Goal: Information Seeking & Learning: Check status

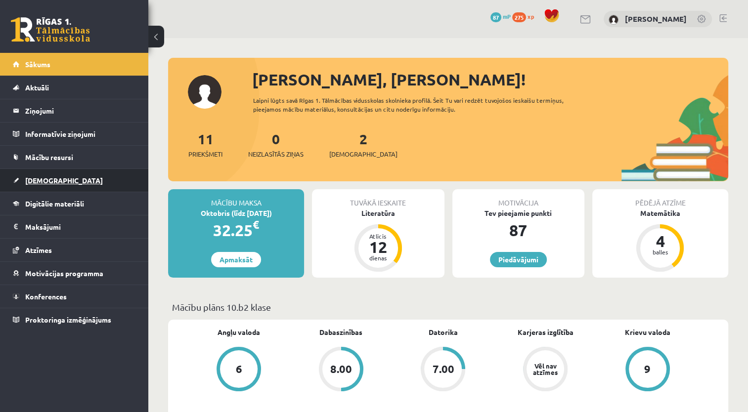
click at [78, 175] on link "[DEMOGRAPHIC_DATA]" at bounding box center [74, 180] width 123 height 23
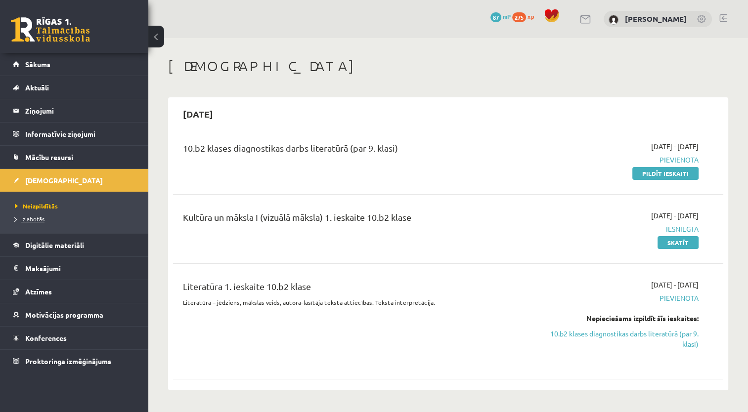
click at [74, 219] on link "Izlabotās" at bounding box center [77, 219] width 124 height 9
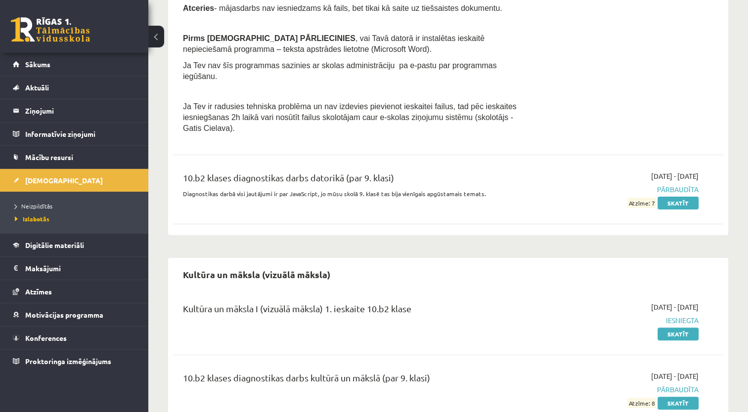
scroll to position [235, 0]
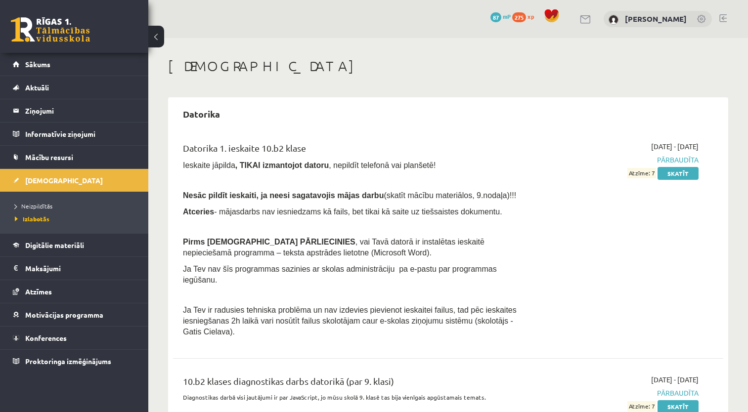
scroll to position [235, 0]
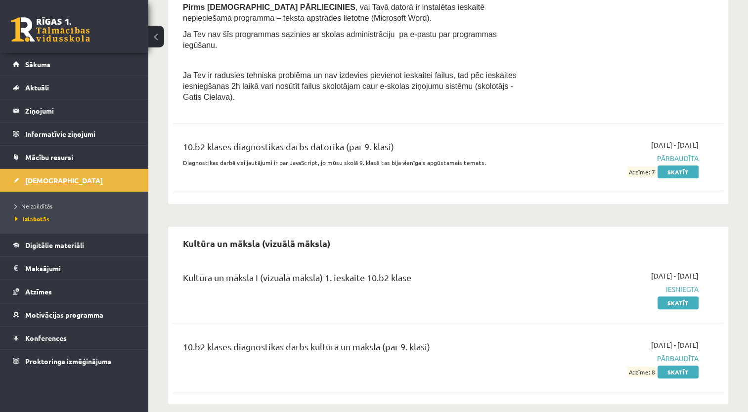
click at [65, 179] on link "[DEMOGRAPHIC_DATA]" at bounding box center [74, 180] width 123 height 23
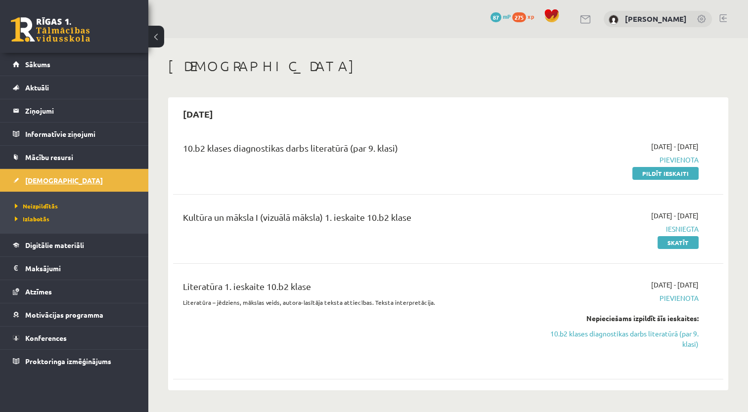
click at [103, 180] on link "[DEMOGRAPHIC_DATA]" at bounding box center [74, 180] width 123 height 23
click at [99, 60] on link "Sākums" at bounding box center [74, 64] width 123 height 23
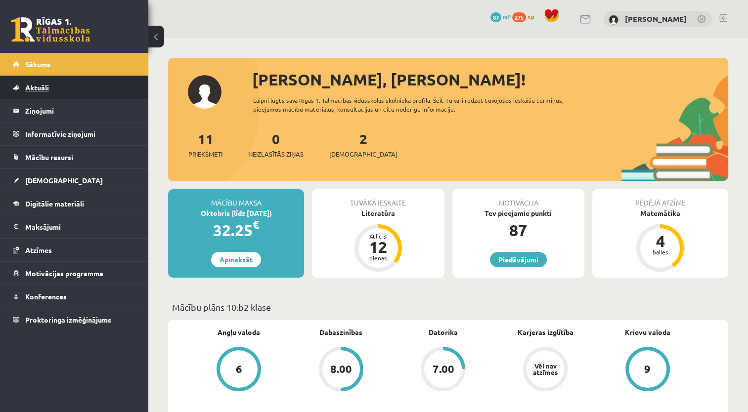
click at [63, 86] on link "Aktuāli" at bounding box center [74, 87] width 123 height 23
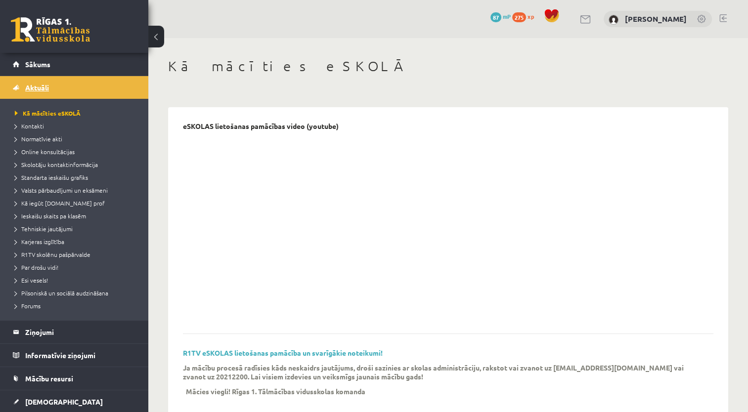
click at [63, 86] on link "Aktuāli" at bounding box center [74, 87] width 123 height 23
click at [52, 377] on span "Mācību resursi" at bounding box center [49, 378] width 48 height 9
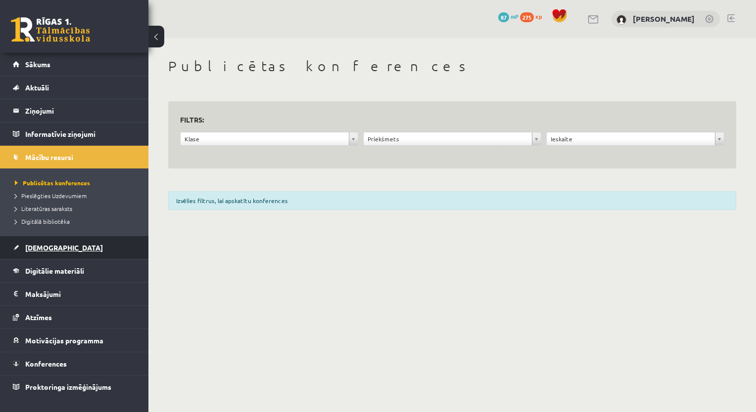
click at [75, 240] on link "[DEMOGRAPHIC_DATA]" at bounding box center [74, 247] width 123 height 23
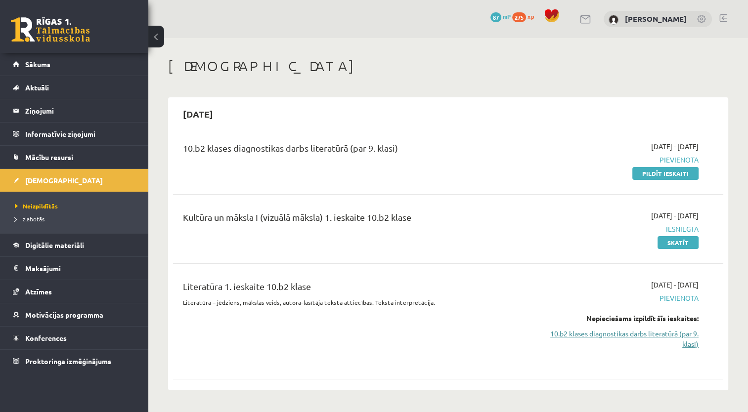
click at [593, 338] on link "10.b2 klases diagnostikas darbs literatūrā (par 9. klasi)" at bounding box center [618, 339] width 162 height 21
click at [88, 174] on link "[DEMOGRAPHIC_DATA]" at bounding box center [74, 180] width 123 height 23
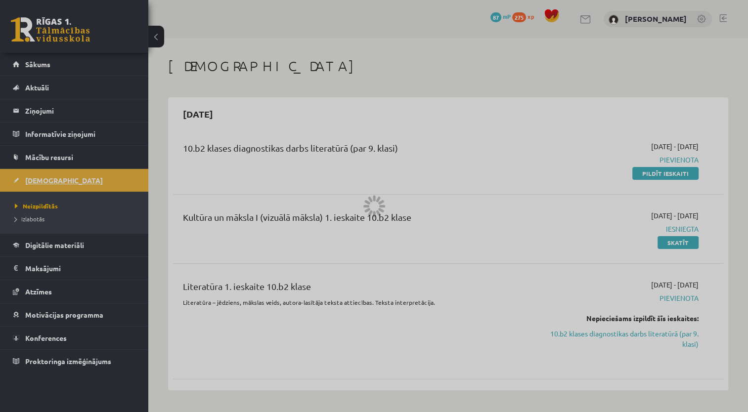
click at [88, 174] on div at bounding box center [374, 206] width 748 height 412
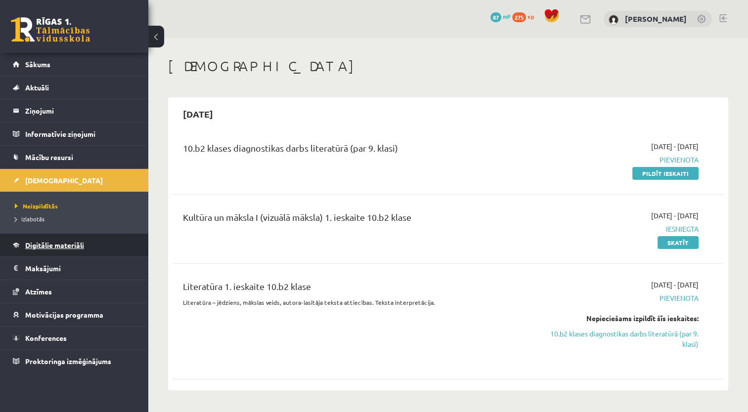
click at [49, 244] on span "Digitālie materiāli" at bounding box center [54, 245] width 59 height 9
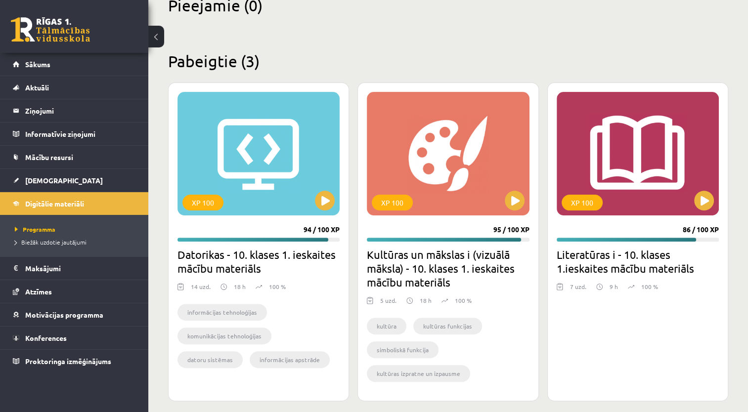
scroll to position [260, 0]
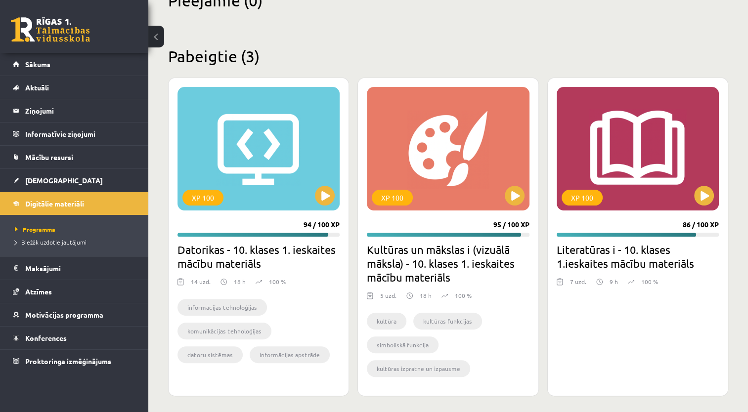
drag, startPoint x: 732, startPoint y: 197, endPoint x: 747, endPoint y: 227, distance: 34.3
click at [747, 227] on div "Mana statistika 275 Nopelnītie punkti 3 Apgūtās tēmas 26 Izpildīti uzdevumi 45 …" at bounding box center [448, 97] width 600 height 638
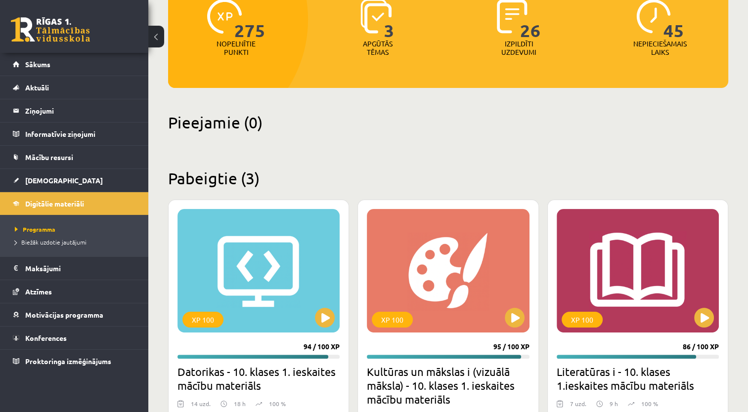
scroll to position [127, 0]
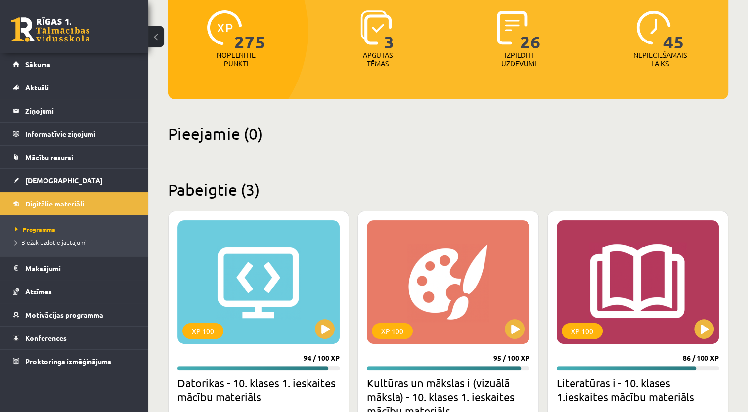
click at [654, 100] on div "Mana statistika 275 Nopelnītie punkti 3 Apgūtās tēmas 26 Izpildīti uzdevumi 45 …" at bounding box center [448, 230] width 600 height 638
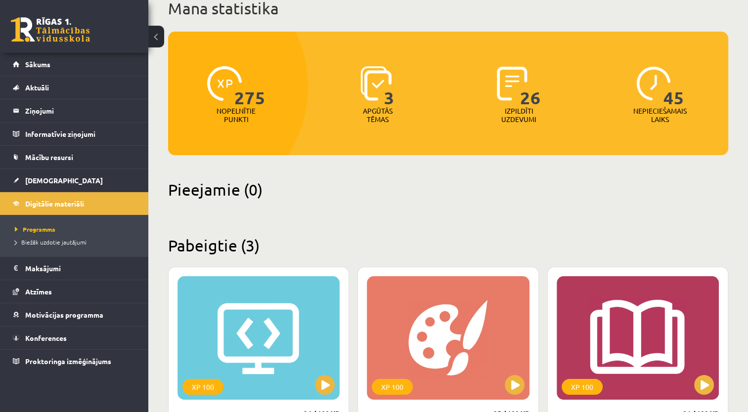
scroll to position [66, 0]
